Goal: Download file/media

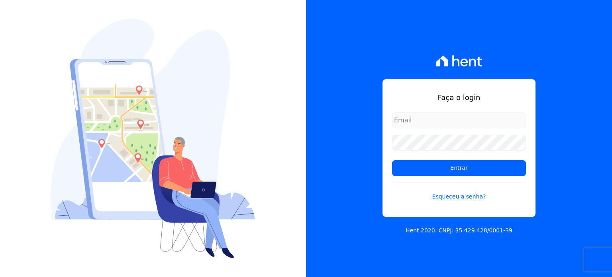
type input "[PERSON_NAME][EMAIL_ADDRESS][DOMAIN_NAME]"
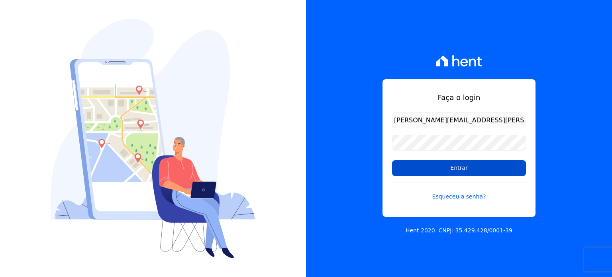
click at [411, 171] on input "Entrar" at bounding box center [459, 168] width 134 height 16
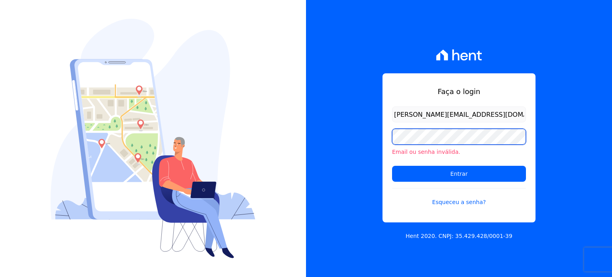
click at [312, 150] on div "Faça o login [PERSON_NAME][EMAIL_ADDRESS][DOMAIN_NAME] Email ou senha inválida.…" at bounding box center [459, 138] width 306 height 277
click at [366, 144] on div "Faça o login [PERSON_NAME][EMAIL_ADDRESS][DOMAIN_NAME] Email ou senha inválida.…" at bounding box center [459, 138] width 306 height 277
click at [392, 166] on input "Entrar" at bounding box center [459, 174] width 134 height 16
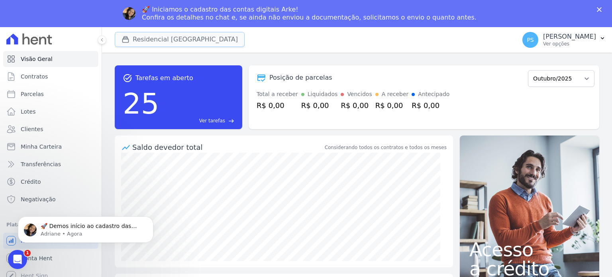
click at [144, 40] on button "Residencial Villa Sardenha" at bounding box center [180, 39] width 130 height 15
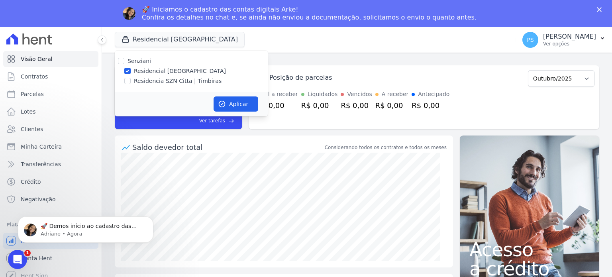
click at [146, 80] on label "Residencia SZN Citta | Timbiras" at bounding box center [178, 81] width 88 height 8
click at [131, 80] on input "Residencia SZN Citta | Timbiras" at bounding box center [127, 81] width 6 height 6
checkbox input "true"
click at [150, 73] on label "Residencial Villa Sardenha" at bounding box center [180, 71] width 92 height 8
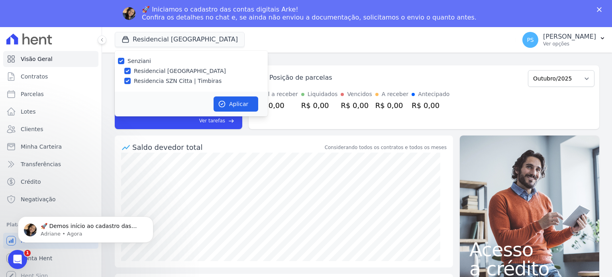
click at [131, 73] on input "Residencial Villa Sardenha" at bounding box center [127, 71] width 6 height 6
checkbox input "false"
click at [240, 105] on button "Aplicar" at bounding box center [236, 103] width 45 height 15
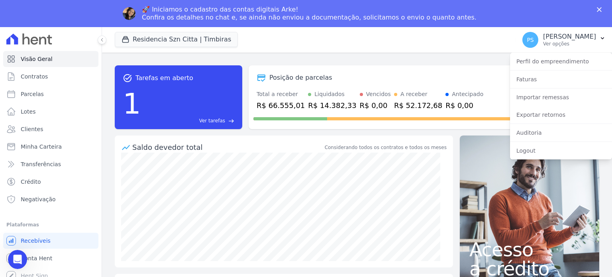
click at [600, 10] on polygon "Fechar" at bounding box center [599, 9] width 5 height 5
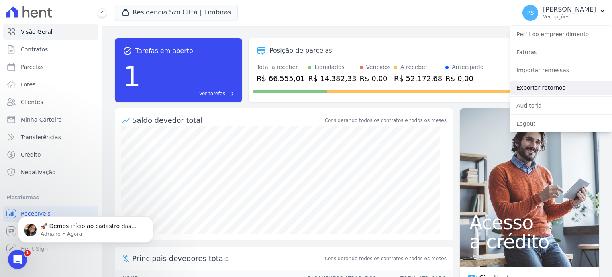
click at [537, 88] on link "Exportar retornos" at bounding box center [561, 88] width 102 height 14
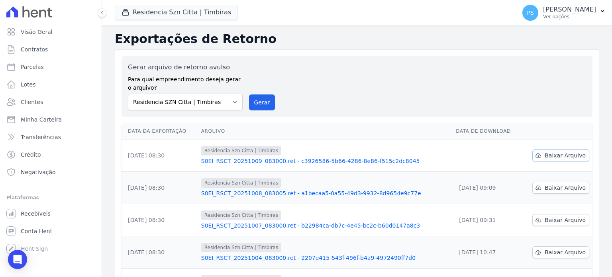
click at [565, 156] on span "Baixar Arquivo" at bounding box center [565, 156] width 41 height 8
